Goal: Task Accomplishment & Management: Manage account settings

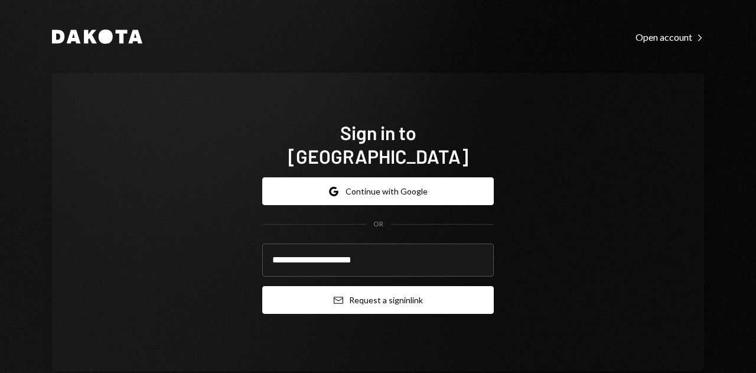
type input "**********"
click at [435, 292] on button "Email Request a sign in link" at bounding box center [377, 300] width 231 height 28
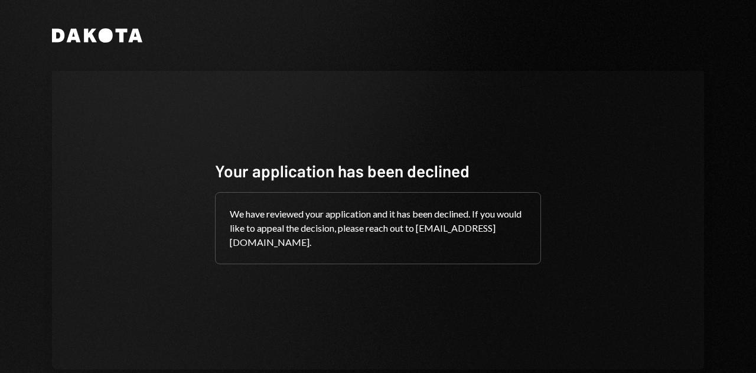
scroll to position [25, 0]
